Goal: Task Accomplishment & Management: Complete application form

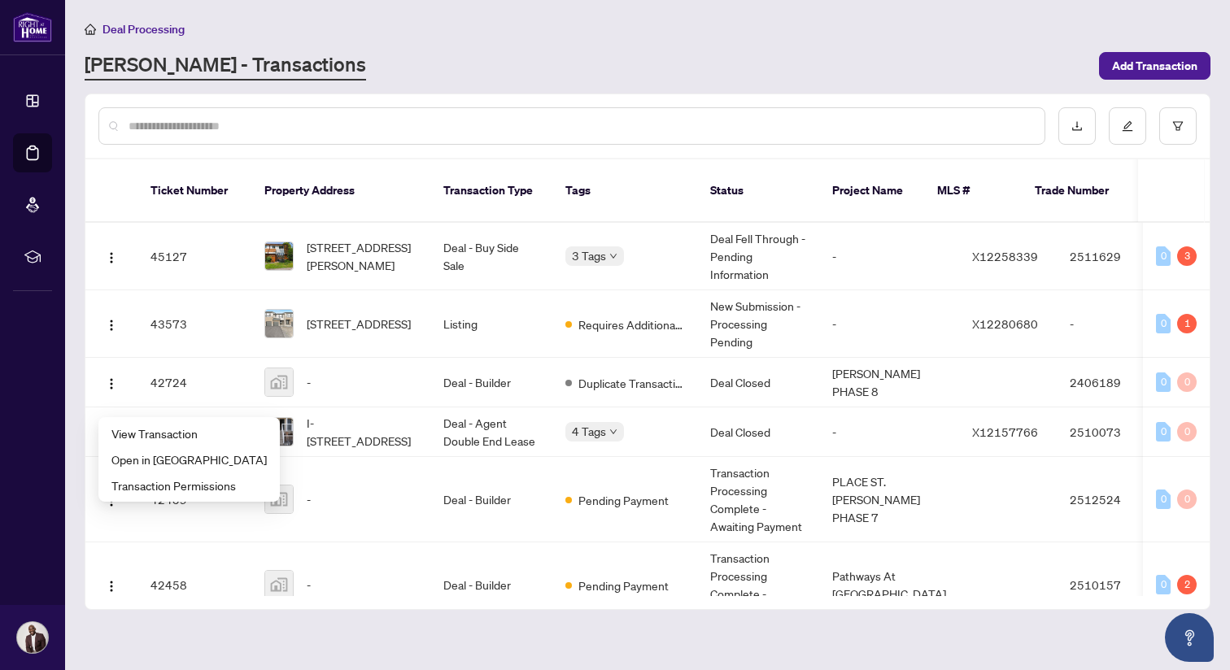
scroll to position [421, 0]
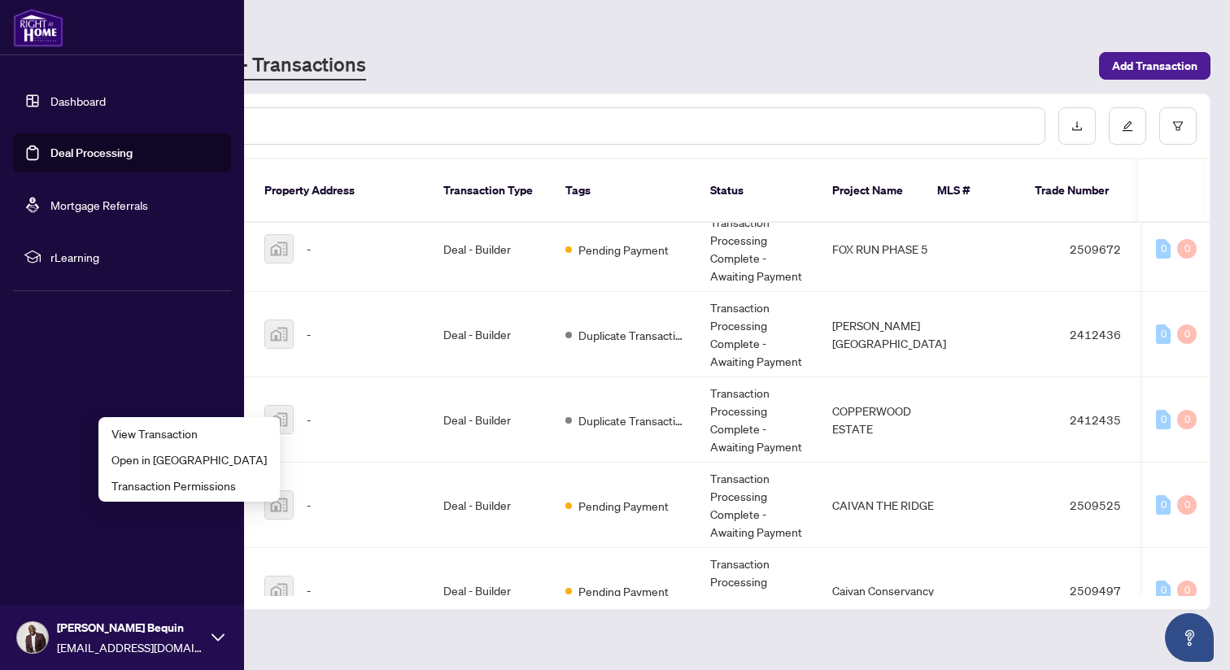
click at [63, 151] on link "Deal Processing" at bounding box center [91, 153] width 82 height 15
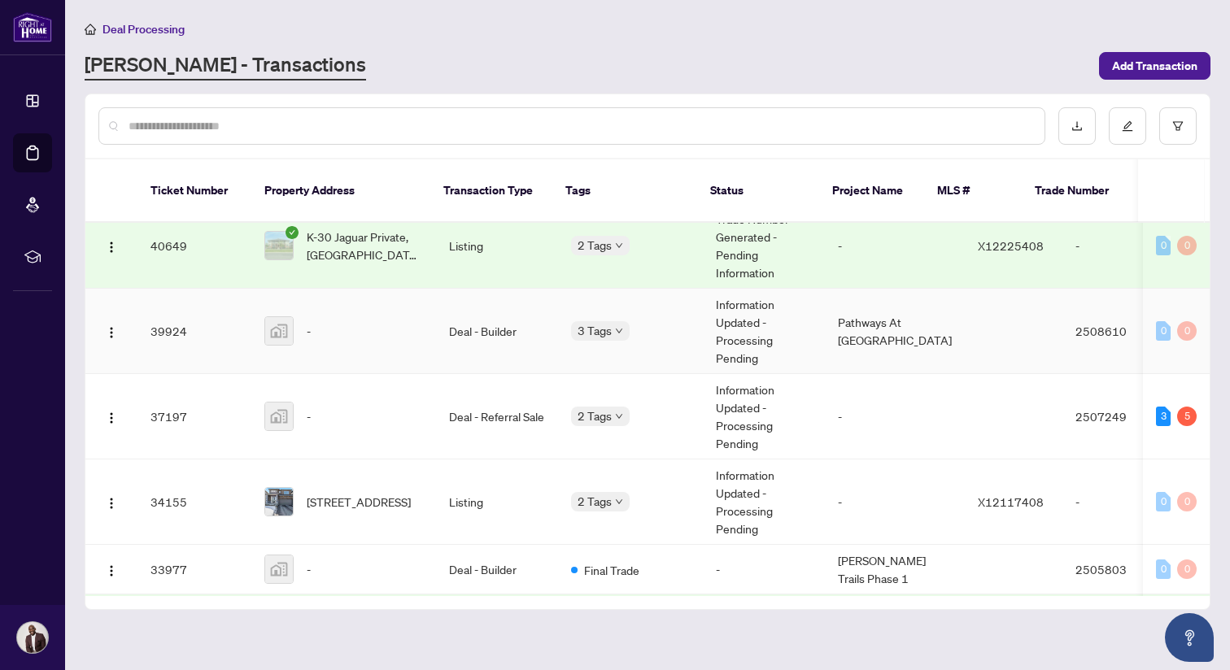
scroll to position [1112, 0]
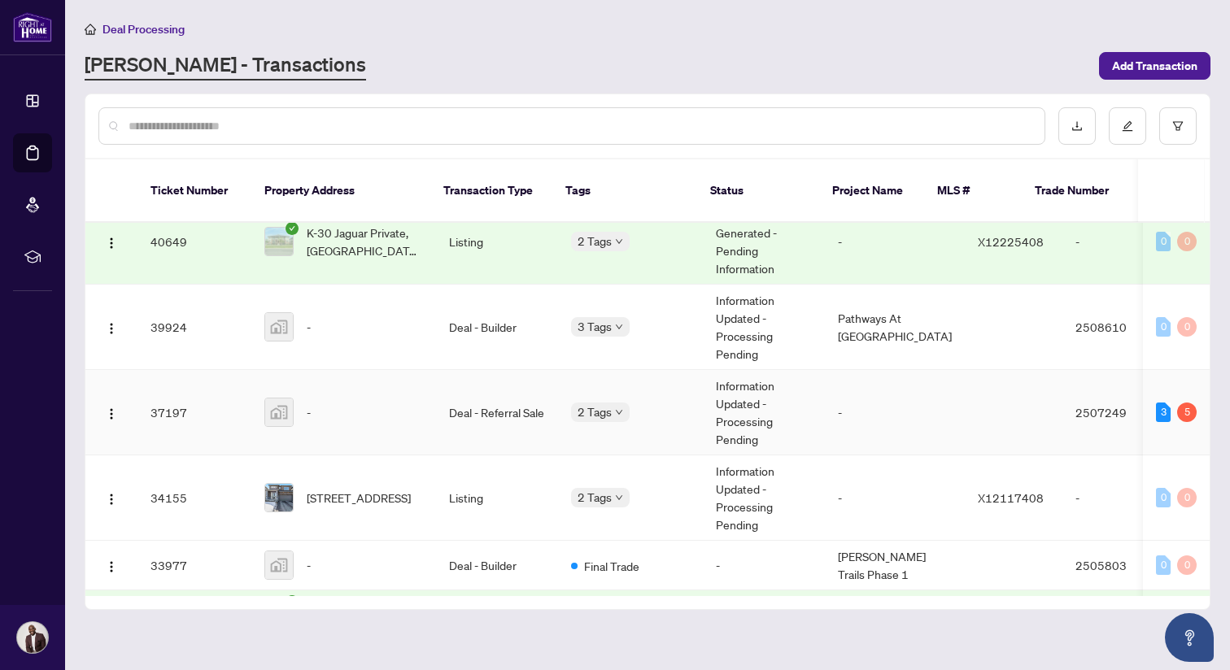
click at [504, 387] on td "Deal - Referral Sale" at bounding box center [497, 412] width 122 height 85
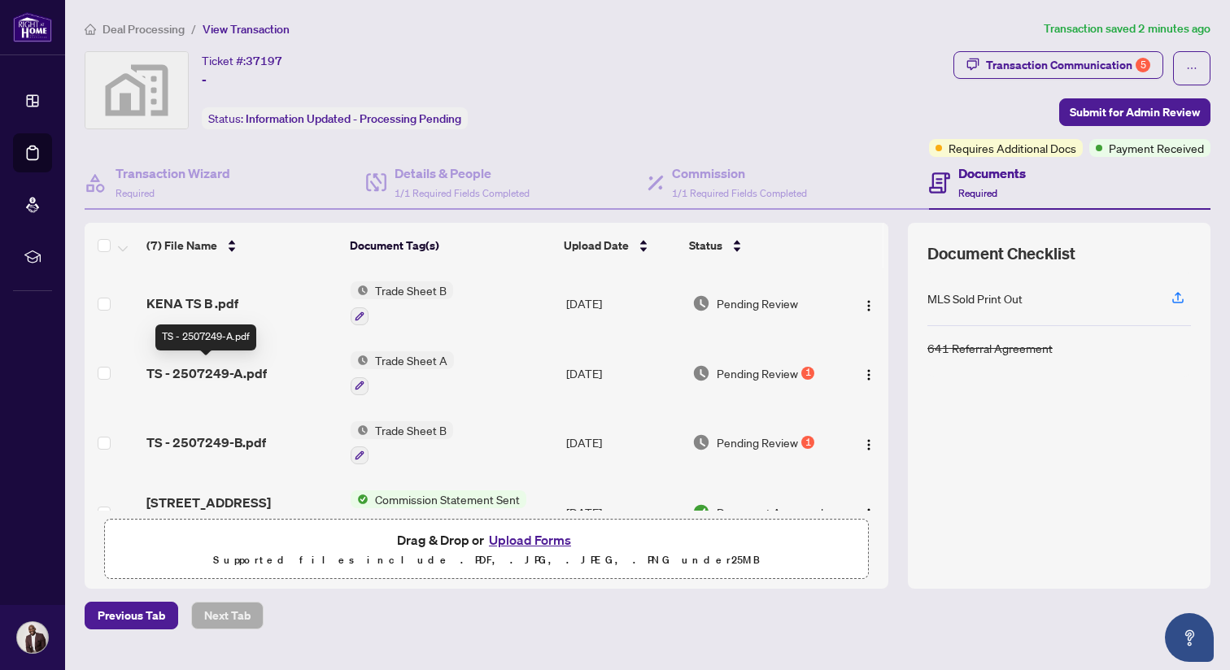
click at [251, 377] on span "TS - 2507249-A.pdf" at bounding box center [206, 374] width 120 height 20
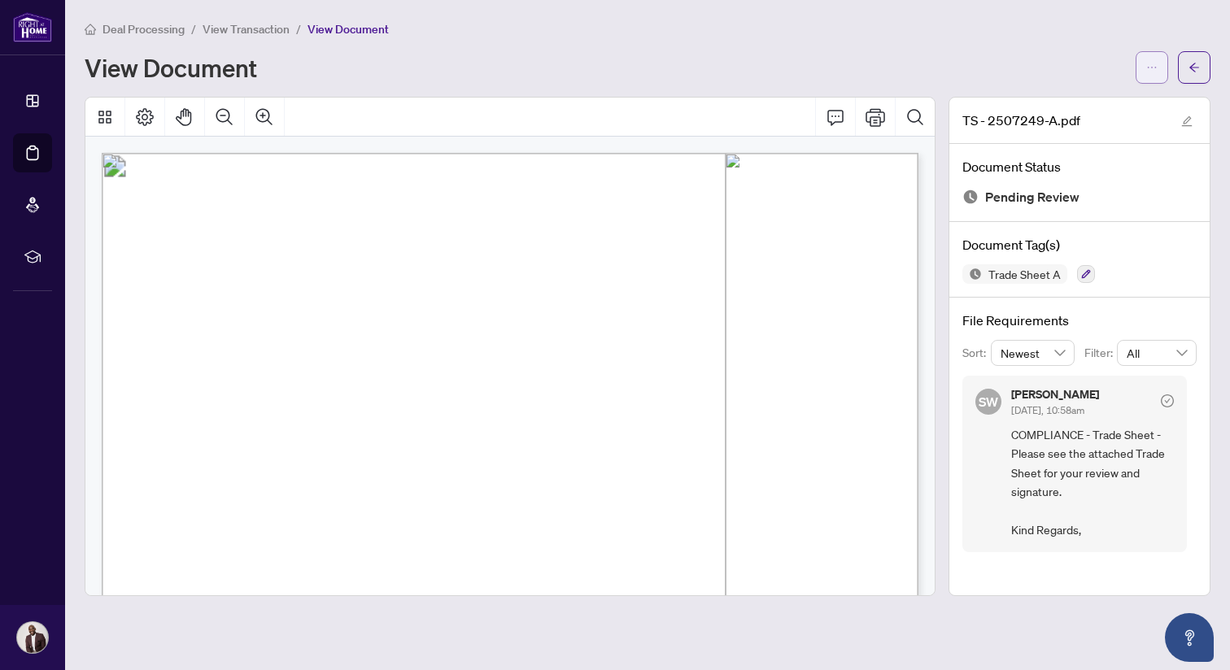
click at [1162, 63] on button "button" at bounding box center [1152, 67] width 33 height 33
click at [1082, 103] on span "Download" at bounding box center [1094, 103] width 124 height 18
click at [1199, 72] on span "button" at bounding box center [1194, 68] width 11 height 26
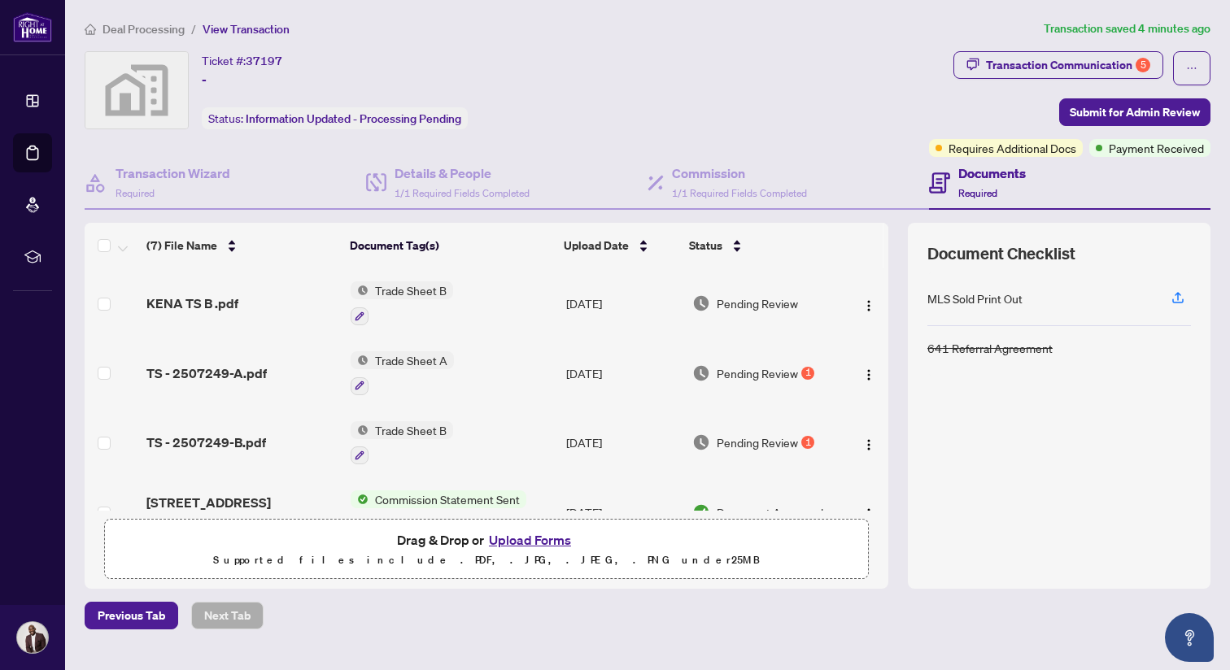
click at [525, 539] on button "Upload Forms" at bounding box center [530, 540] width 92 height 21
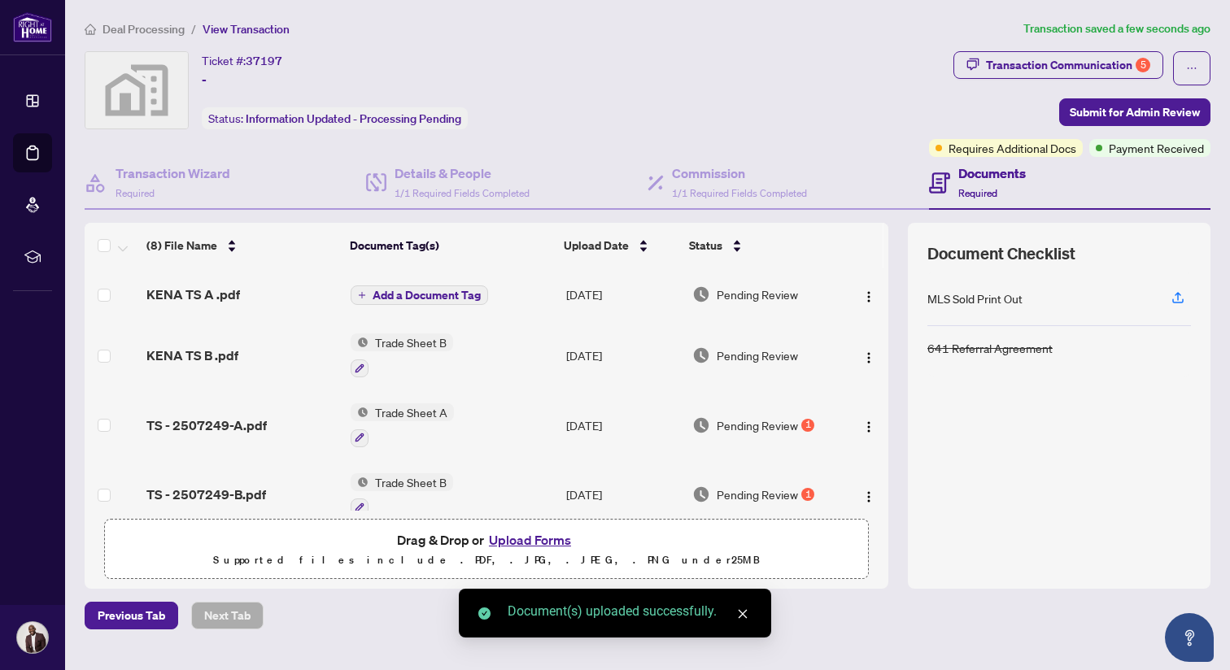
click at [438, 295] on span "Add a Document Tag" at bounding box center [427, 295] width 108 height 11
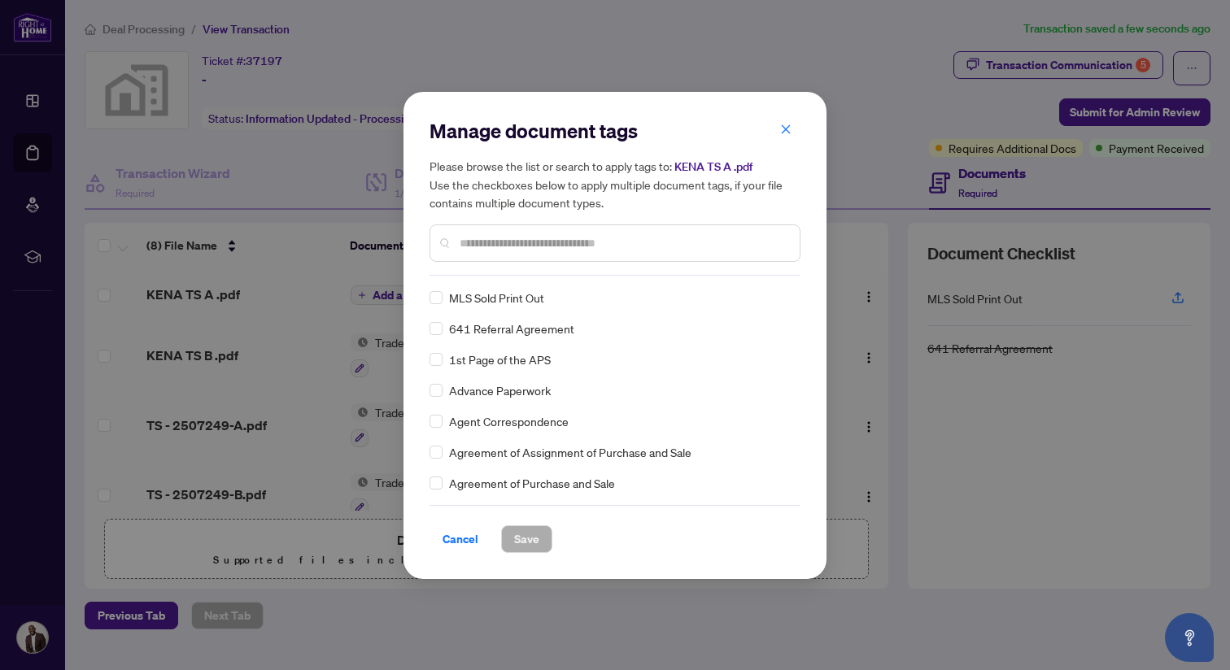
click at [496, 248] on input "text" at bounding box center [623, 243] width 327 height 18
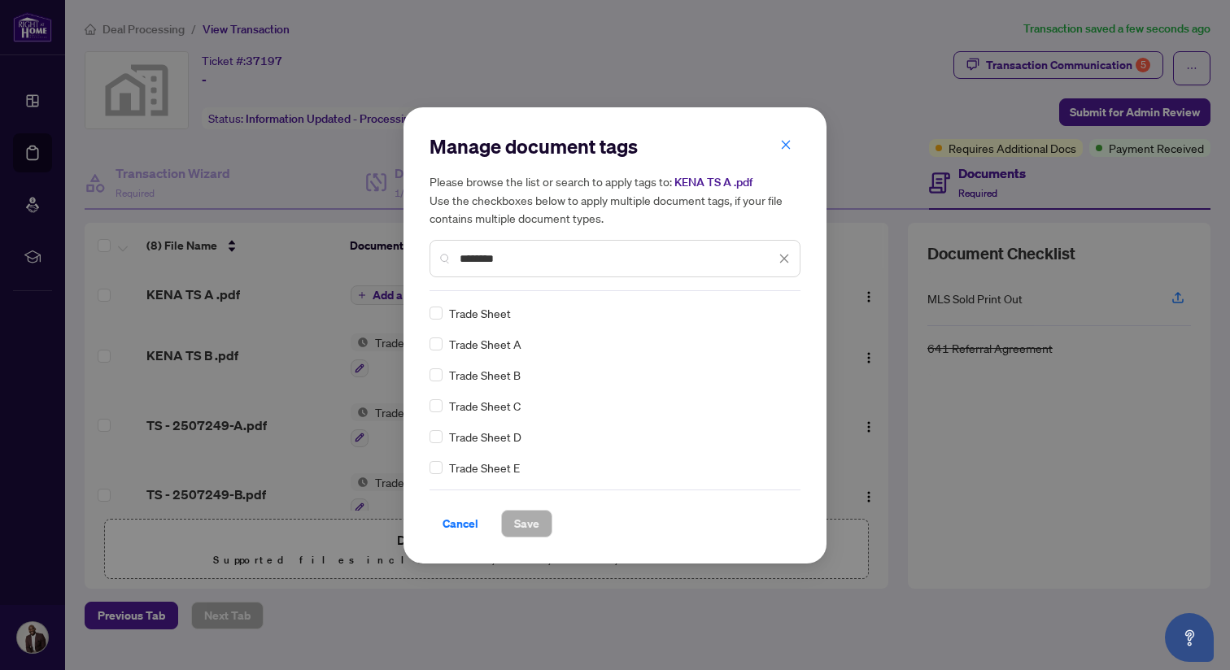
type input "********"
click at [526, 531] on span "Save" at bounding box center [526, 524] width 25 height 26
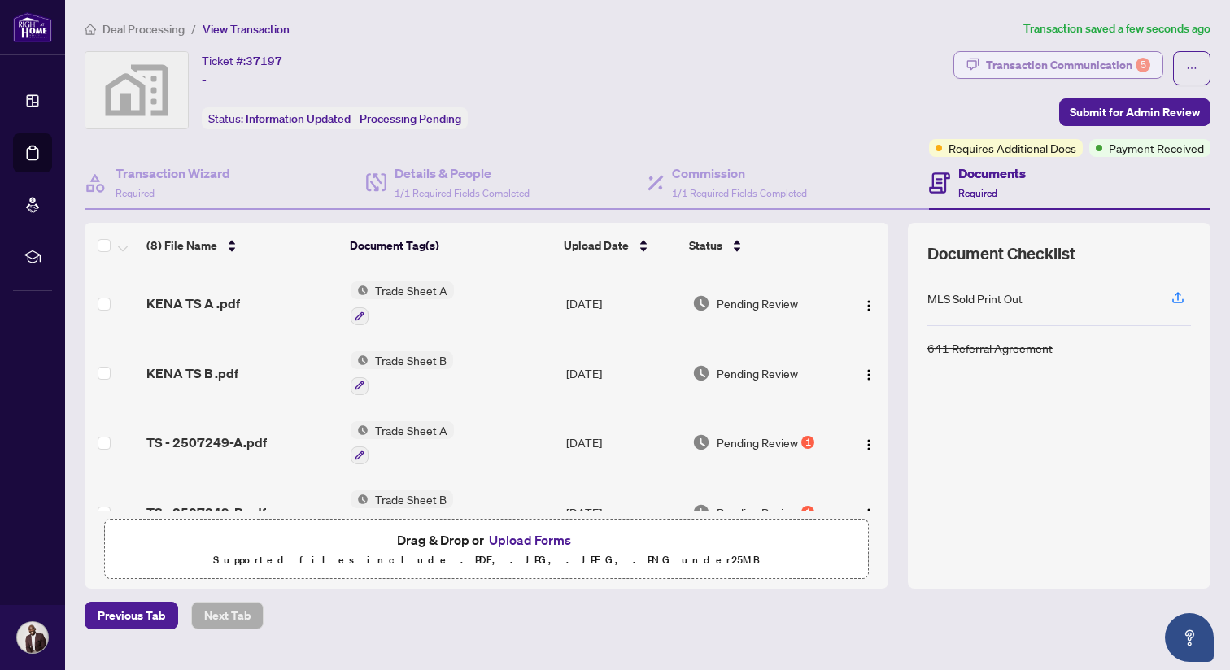
click at [1047, 71] on div "Transaction Communication 5" at bounding box center [1068, 65] width 164 height 26
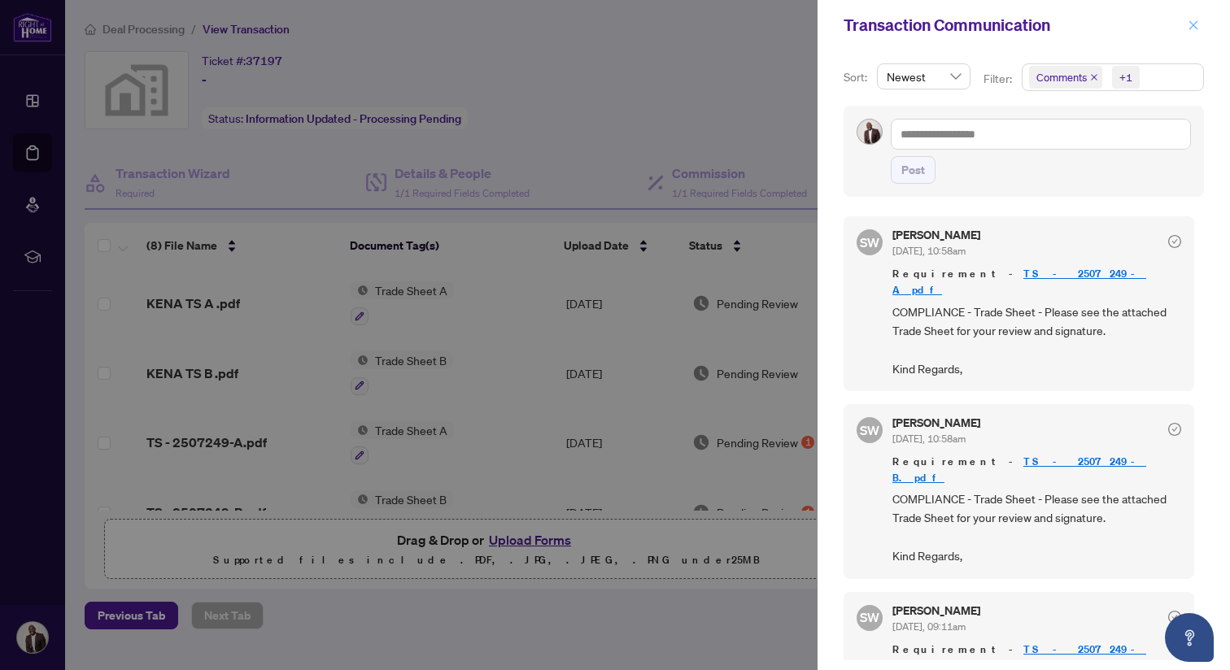
click at [1197, 23] on icon "close" at bounding box center [1193, 25] width 11 height 11
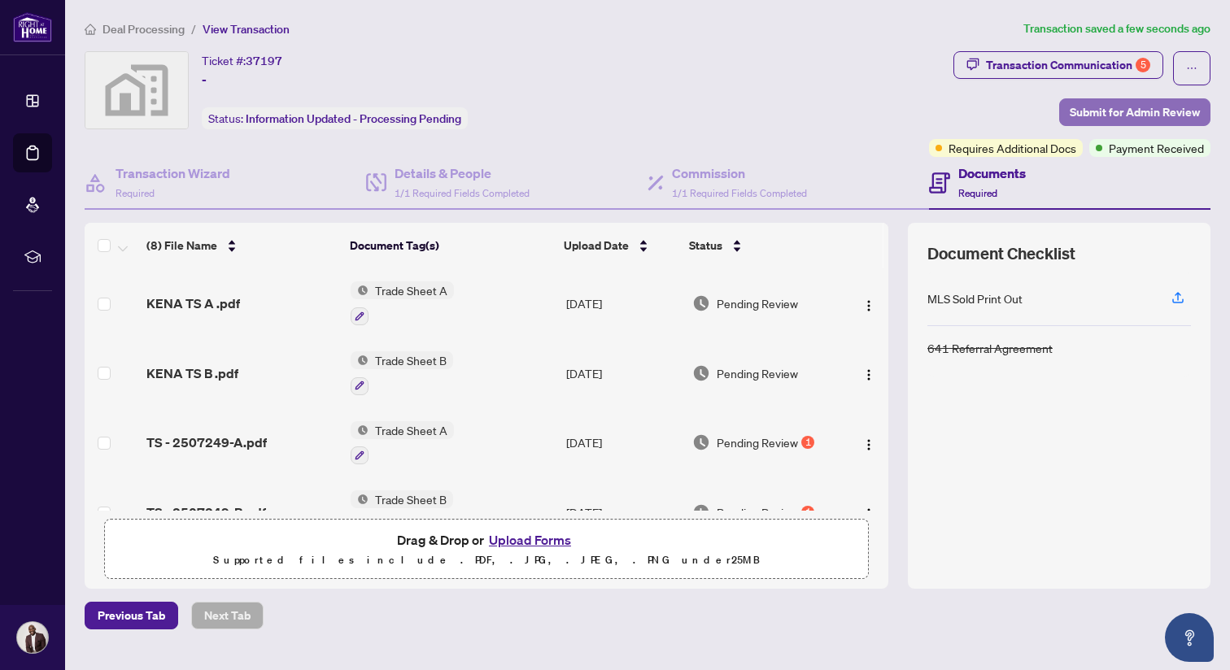
click at [1094, 111] on span "Submit for Admin Review" at bounding box center [1135, 112] width 130 height 26
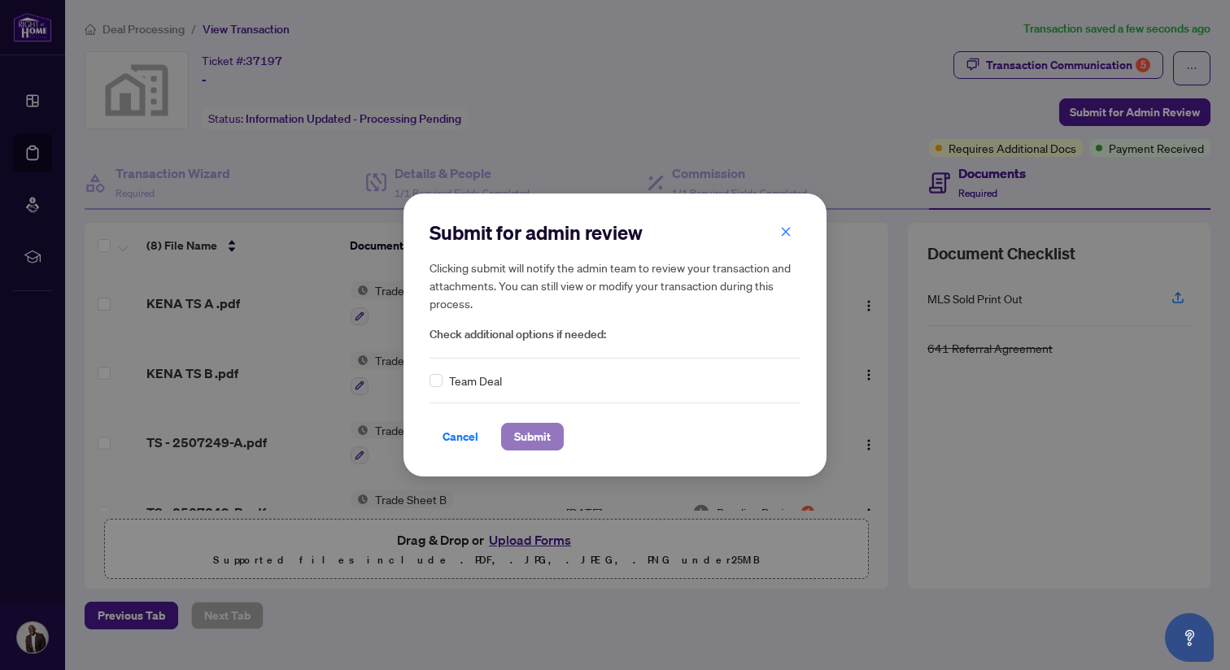
click at [522, 430] on span "Submit" at bounding box center [532, 437] width 37 height 26
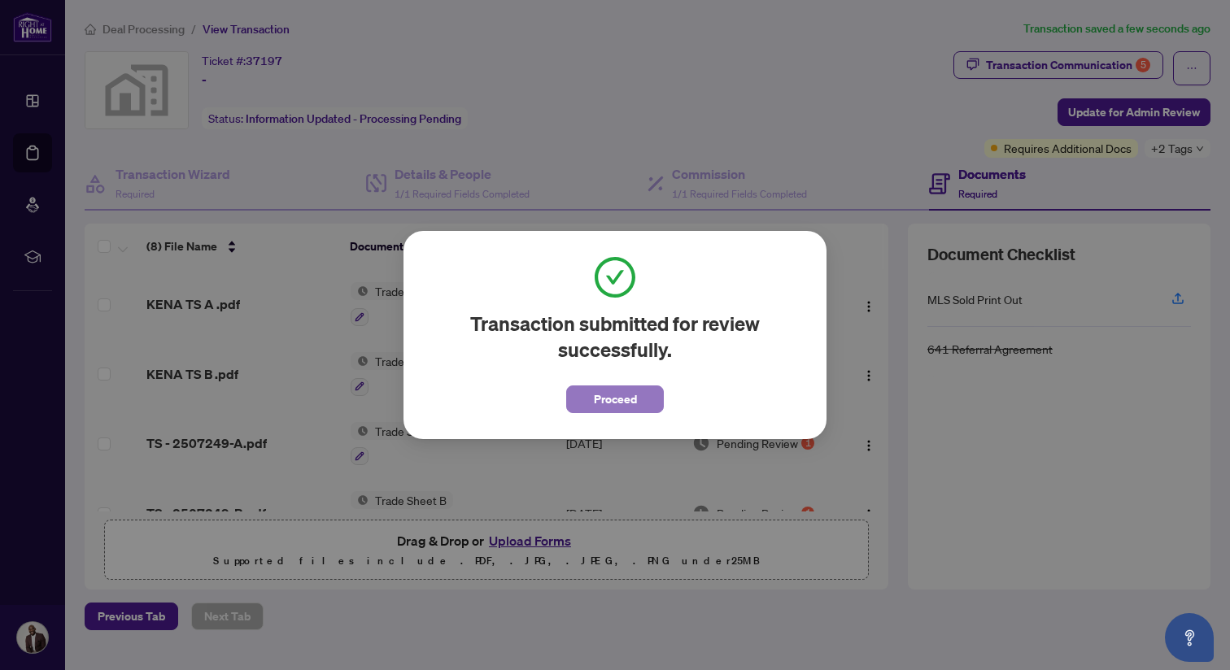
click at [622, 389] on span "Proceed" at bounding box center [615, 400] width 43 height 26
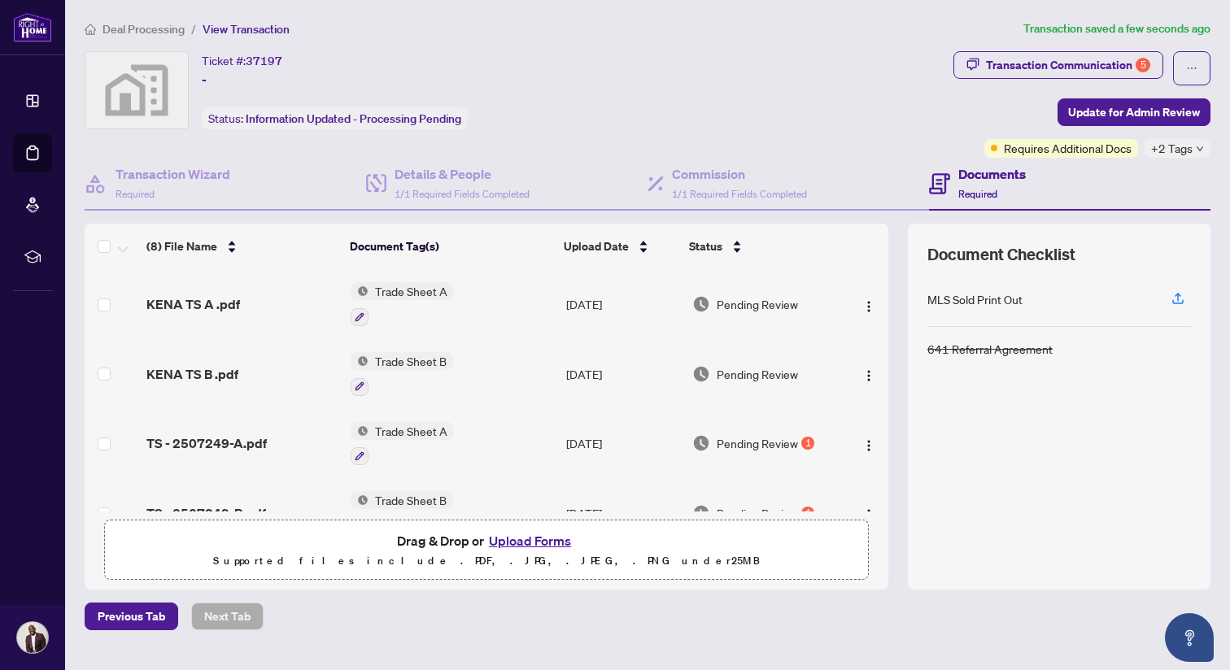
click at [902, 572] on div "(8) File Name Document Tag(s) Upload Date Status KENA TS A .pdf Trade Sheet A […" at bounding box center [648, 407] width 1126 height 366
